Goal: Task Accomplishment & Management: Manage account settings

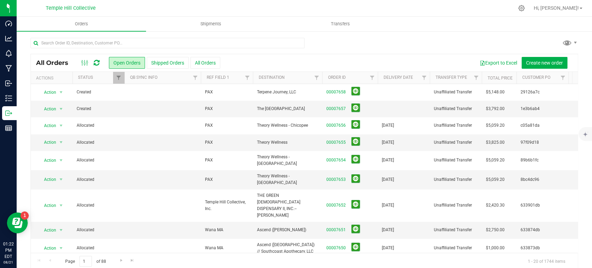
click at [94, 66] on icon at bounding box center [97, 62] width 6 height 7
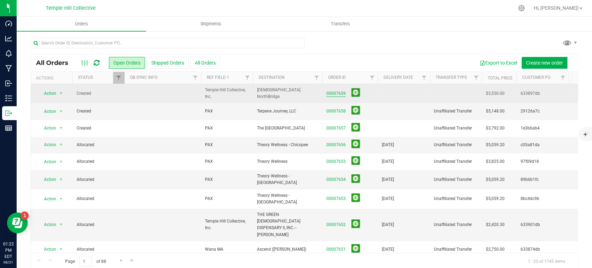
click at [328, 94] on link "00007659" at bounding box center [336, 93] width 19 height 7
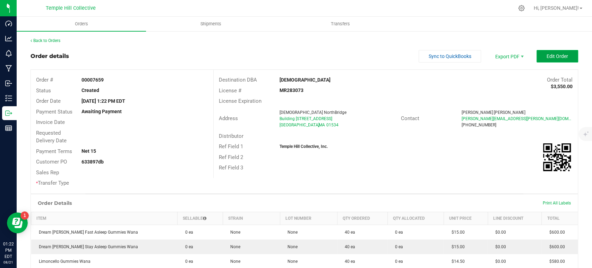
click at [547, 58] on span "Edit Order" at bounding box center [558, 56] width 22 height 6
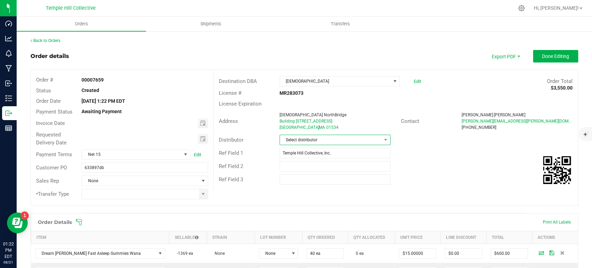
click at [308, 137] on span "Select distributor" at bounding box center [331, 140] width 102 height 10
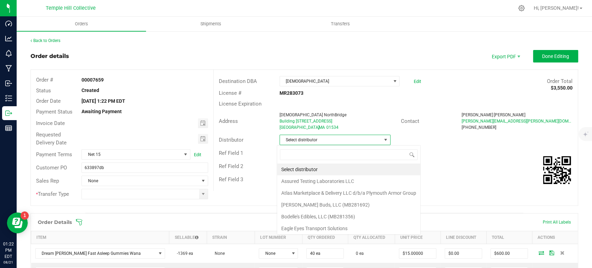
scroll to position [10, 110]
type input "mmm"
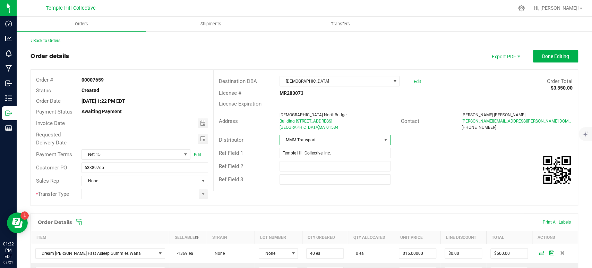
click at [305, 158] on div "Ref Field 1 Temple Hill Collective, Inc." at bounding box center [396, 152] width 364 height 13
click at [304, 153] on input "Temple Hill Collective, Inc." at bounding box center [335, 153] width 111 height 10
click at [303, 153] on input "Temple Hill Collective, Inc." at bounding box center [335, 153] width 111 height 10
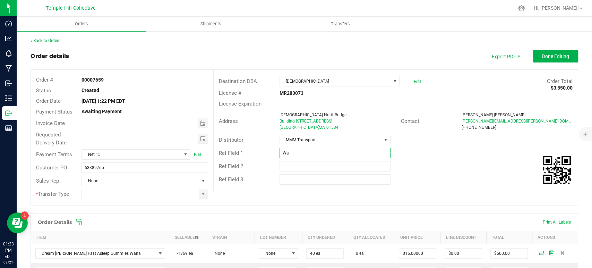
type input "Wana MA"
click at [99, 194] on input at bounding box center [140, 194] width 117 height 10
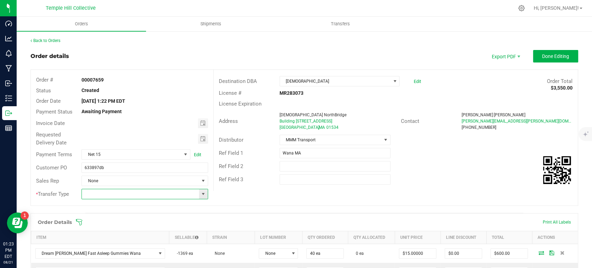
click at [195, 194] on input at bounding box center [140, 194] width 117 height 10
click at [201, 194] on span at bounding box center [204, 194] width 6 height 6
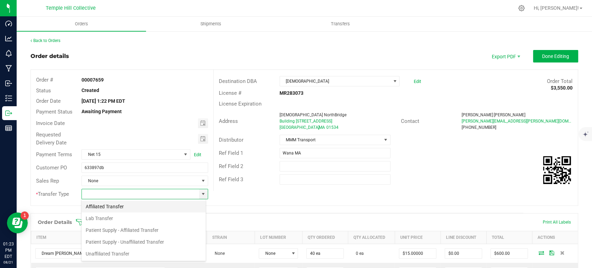
scroll to position [10, 125]
drag, startPoint x: 133, startPoint y: 254, endPoint x: 131, endPoint y: 225, distance: 28.9
click at [132, 254] on li "Unaffiliated Transfer" at bounding box center [144, 254] width 124 height 12
type input "Unaffiliated Transfer"
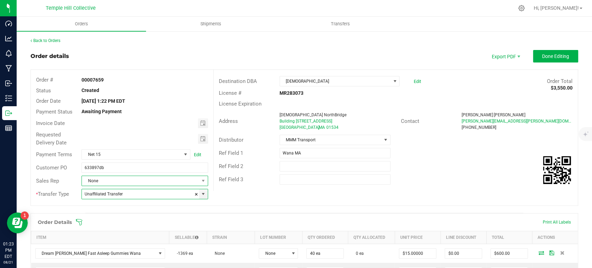
click at [123, 181] on span "None" at bounding box center [140, 181] width 117 height 10
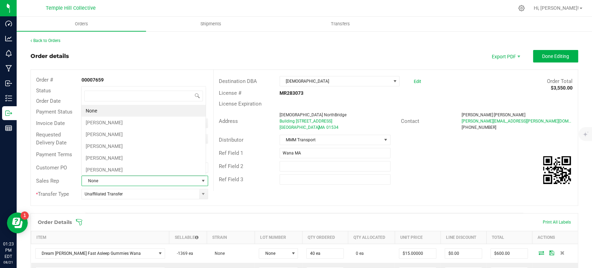
scroll to position [10, 123]
click at [115, 153] on li "[PERSON_NAME]" at bounding box center [144, 158] width 124 height 12
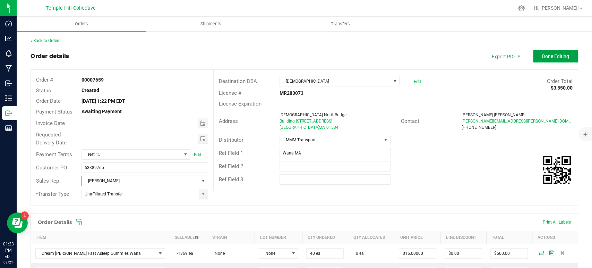
click at [554, 53] on span "Done Editing" at bounding box center [555, 56] width 27 height 6
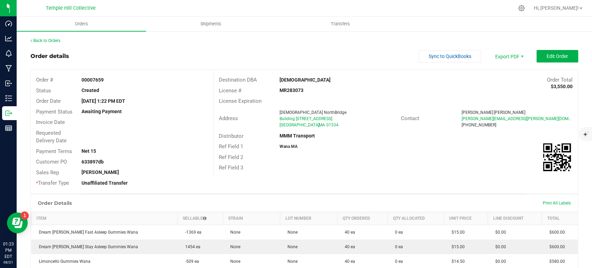
drag, startPoint x: 106, startPoint y: 79, endPoint x: 93, endPoint y: 81, distance: 12.9
click at [93, 81] on div "00007659" at bounding box center [144, 79] width 137 height 7
copy strong "7659"
click at [46, 37] on div "Back to Orders" at bounding box center [305, 40] width 548 height 6
click at [47, 40] on link "Back to Orders" at bounding box center [46, 40] width 30 height 5
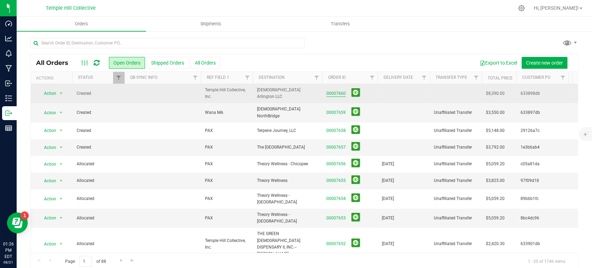
click at [333, 93] on link "00007660" at bounding box center [336, 93] width 19 height 7
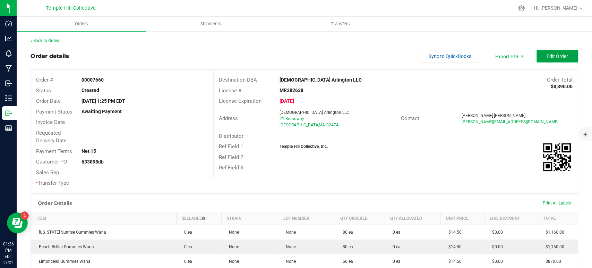
click at [547, 59] on button "Edit Order" at bounding box center [558, 56] width 42 height 12
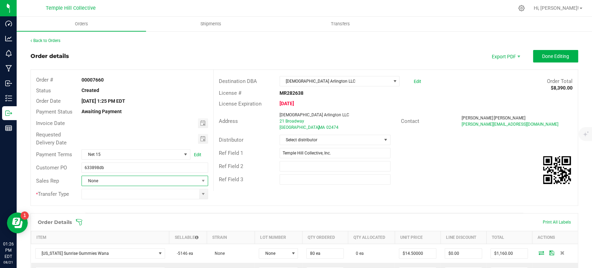
click at [146, 184] on span "None" at bounding box center [140, 181] width 117 height 10
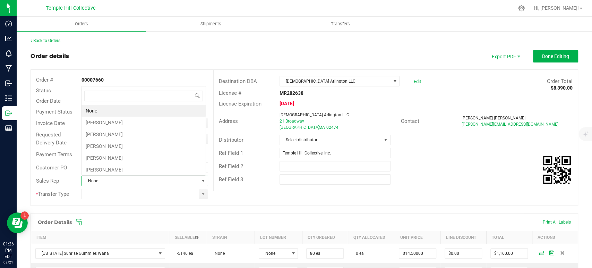
scroll to position [10, 123]
type input "sea"
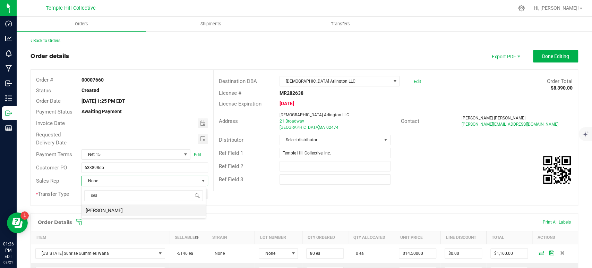
click at [115, 209] on li "[PERSON_NAME]" at bounding box center [144, 210] width 124 height 12
click at [109, 192] on input at bounding box center [140, 194] width 117 height 10
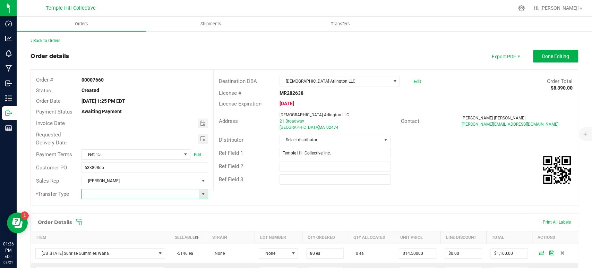
click at [201, 194] on span at bounding box center [204, 194] width 6 height 6
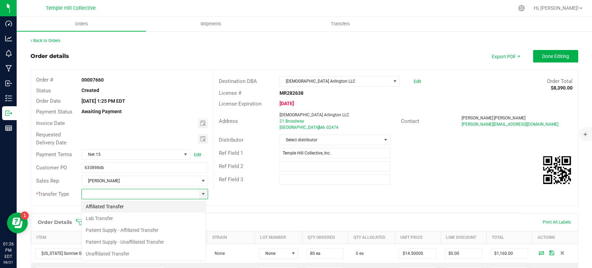
scroll to position [10, 125]
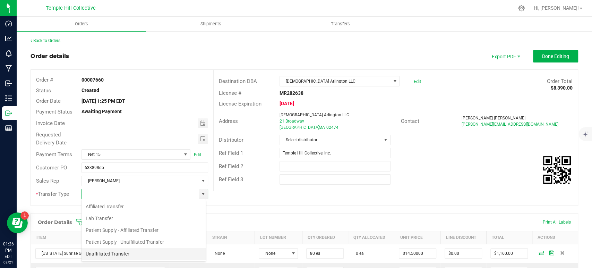
click at [105, 255] on li "Unaffiliated Transfer" at bounding box center [144, 254] width 124 height 12
type input "Unaffiliated Transfer"
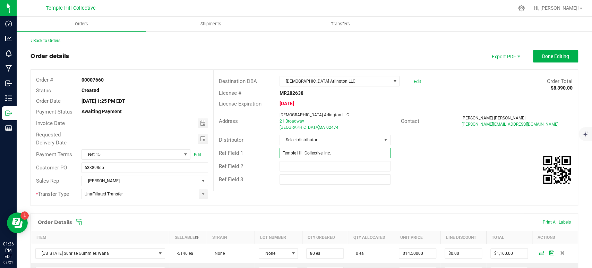
click at [297, 155] on input "Temple Hill Collective, Inc." at bounding box center [335, 153] width 111 height 10
type input "Wana MA"
click at [307, 140] on span "Select distributor" at bounding box center [331, 140] width 102 height 10
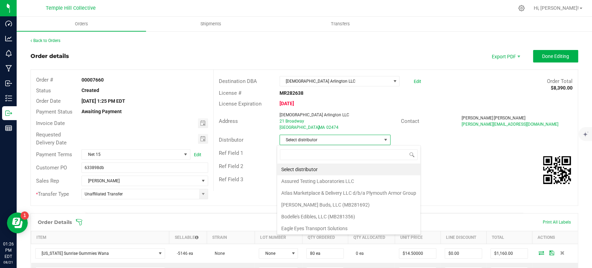
scroll to position [10, 110]
type input "mmm"
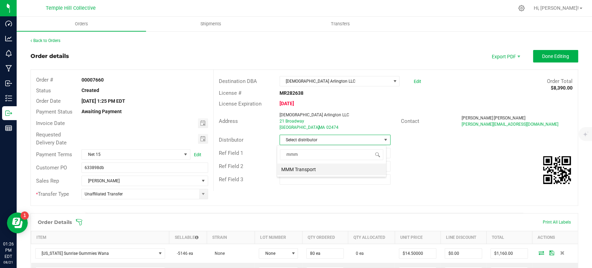
click at [303, 169] on li "MMM Transport" at bounding box center [331, 169] width 109 height 12
click at [553, 55] on span "Done Editing" at bounding box center [555, 56] width 27 height 6
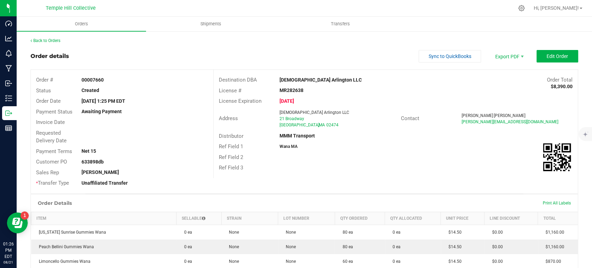
drag, startPoint x: 108, startPoint y: 78, endPoint x: 93, endPoint y: 78, distance: 14.6
click at [93, 78] on div "00007660" at bounding box center [144, 79] width 137 height 7
copy strong "7660"
click at [42, 42] on link "Back to Orders" at bounding box center [46, 40] width 30 height 5
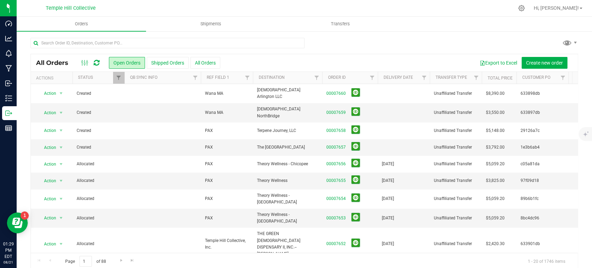
click at [96, 62] on icon at bounding box center [97, 62] width 6 height 7
click at [94, 62] on icon at bounding box center [97, 62] width 6 height 7
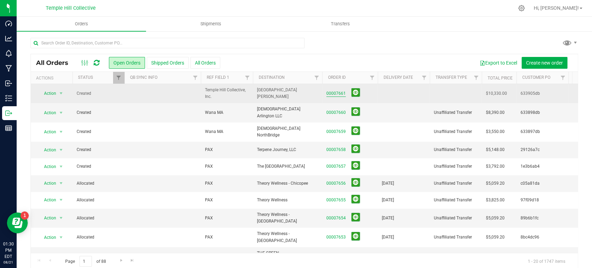
click at [330, 94] on link "00007661" at bounding box center [336, 93] width 19 height 7
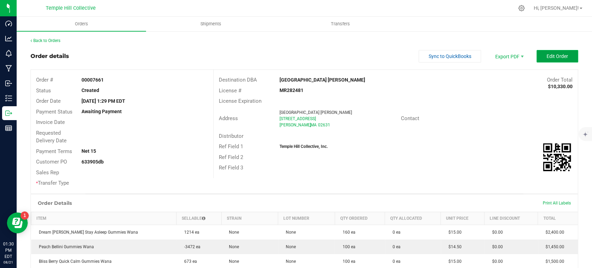
click at [555, 55] on span "Edit Order" at bounding box center [558, 56] width 22 height 6
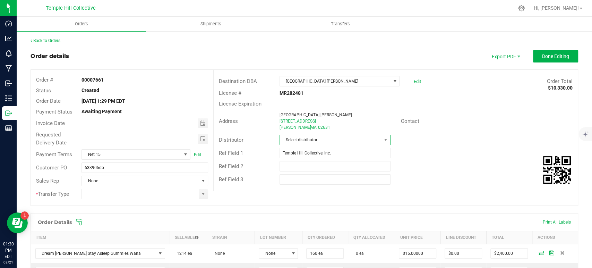
click at [303, 143] on span "Select distributor" at bounding box center [331, 140] width 102 height 10
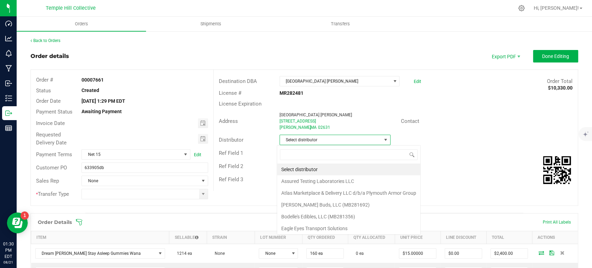
scroll to position [10, 110]
type input "mmm"
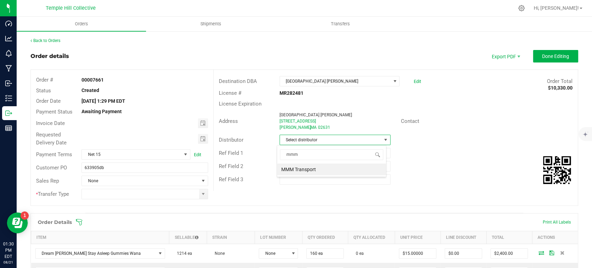
click at [306, 169] on li "MMM Transport" at bounding box center [331, 169] width 109 height 12
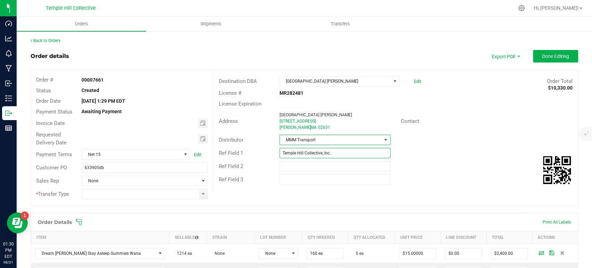
click at [303, 153] on input "Temple Hill Collective, Inc." at bounding box center [335, 153] width 111 height 10
type input "Wana MA"
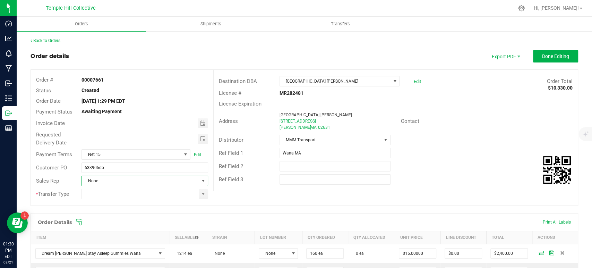
click at [137, 180] on span "None" at bounding box center [140, 181] width 117 height 10
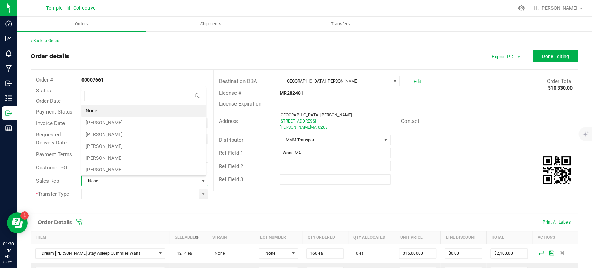
scroll to position [10, 123]
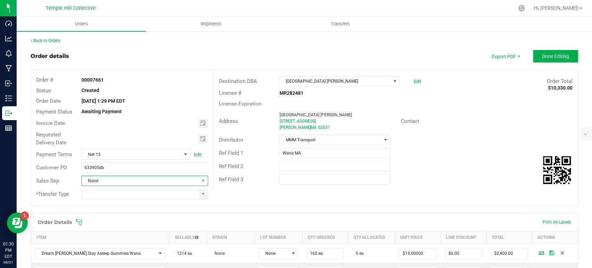
click at [94, 181] on span "None" at bounding box center [140, 181] width 117 height 10
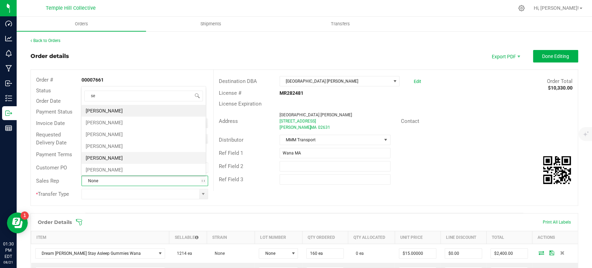
type input "sea"
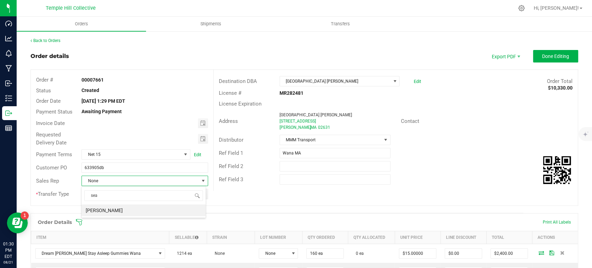
drag, startPoint x: 105, startPoint y: 211, endPoint x: 105, endPoint y: 204, distance: 6.9
click at [105, 211] on li "[PERSON_NAME]" at bounding box center [144, 210] width 124 height 12
click at [104, 195] on input at bounding box center [140, 194] width 117 height 10
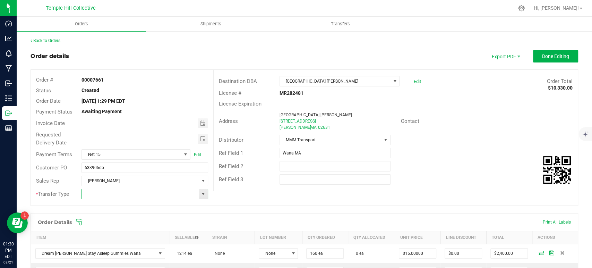
click at [199, 197] on span at bounding box center [203, 194] width 9 height 10
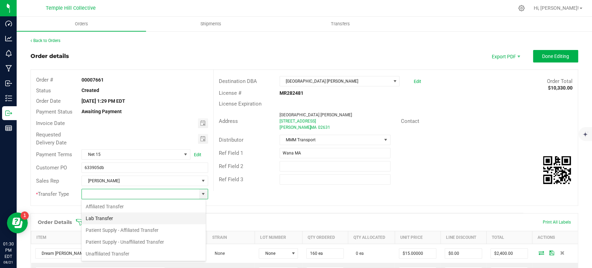
scroll to position [10, 125]
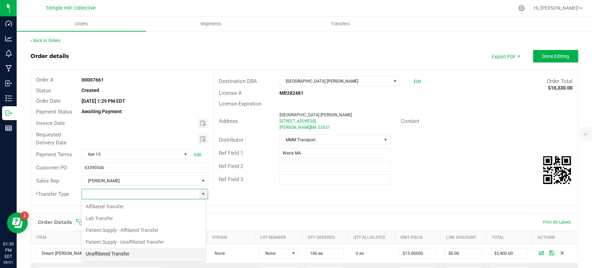
click at [130, 252] on li "Unaffiliated Transfer" at bounding box center [144, 254] width 124 height 12
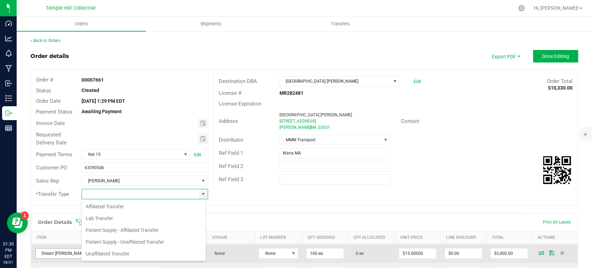
type input "Unaffiliated Transfer"
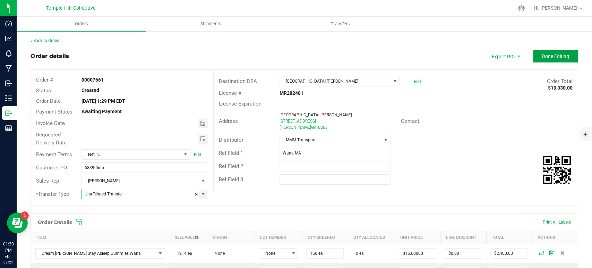
click at [542, 58] on span "Done Editing" at bounding box center [555, 56] width 27 height 6
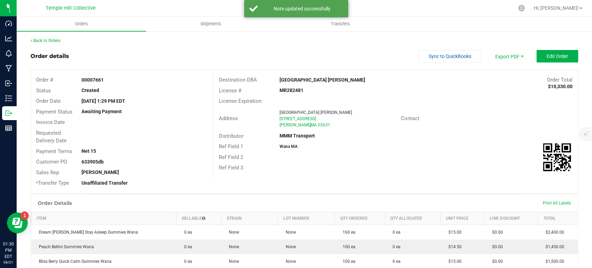
drag, startPoint x: 92, startPoint y: 78, endPoint x: 103, endPoint y: 80, distance: 11.0
click at [103, 80] on strong "00007661" at bounding box center [93, 80] width 22 height 6
copy strong "7661"
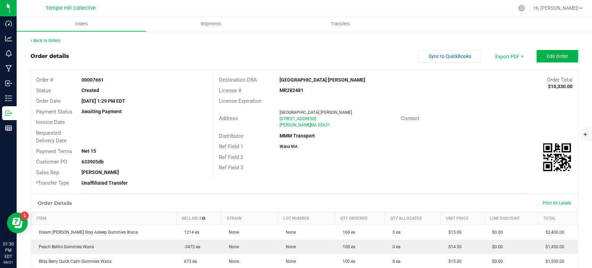
drag, startPoint x: 334, startPoint y: 83, endPoint x: 260, endPoint y: 78, distance: 74.4
click at [260, 78] on div "Destination [GEOGRAPHIC_DATA] [PERSON_NAME] Order Total $10,330.00" at bounding box center [396, 80] width 364 height 11
copy div "[GEOGRAPHIC_DATA] [PERSON_NAME]"
click at [47, 40] on link "Back to Orders" at bounding box center [46, 40] width 30 height 5
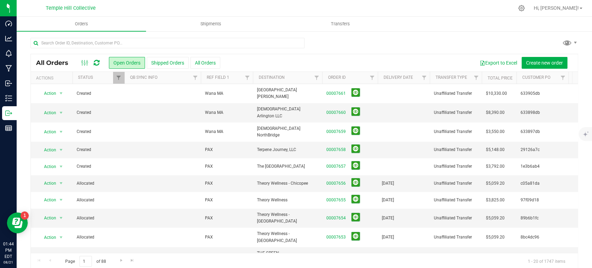
drag, startPoint x: 72, startPoint y: 52, endPoint x: 79, endPoint y: 60, distance: 11.1
drag, startPoint x: 79, startPoint y: 60, endPoint x: 289, endPoint y: 50, distance: 209.5
click at [289, 49] on div at bounding box center [168, 46] width 274 height 16
